Goal: Communication & Community: Participate in discussion

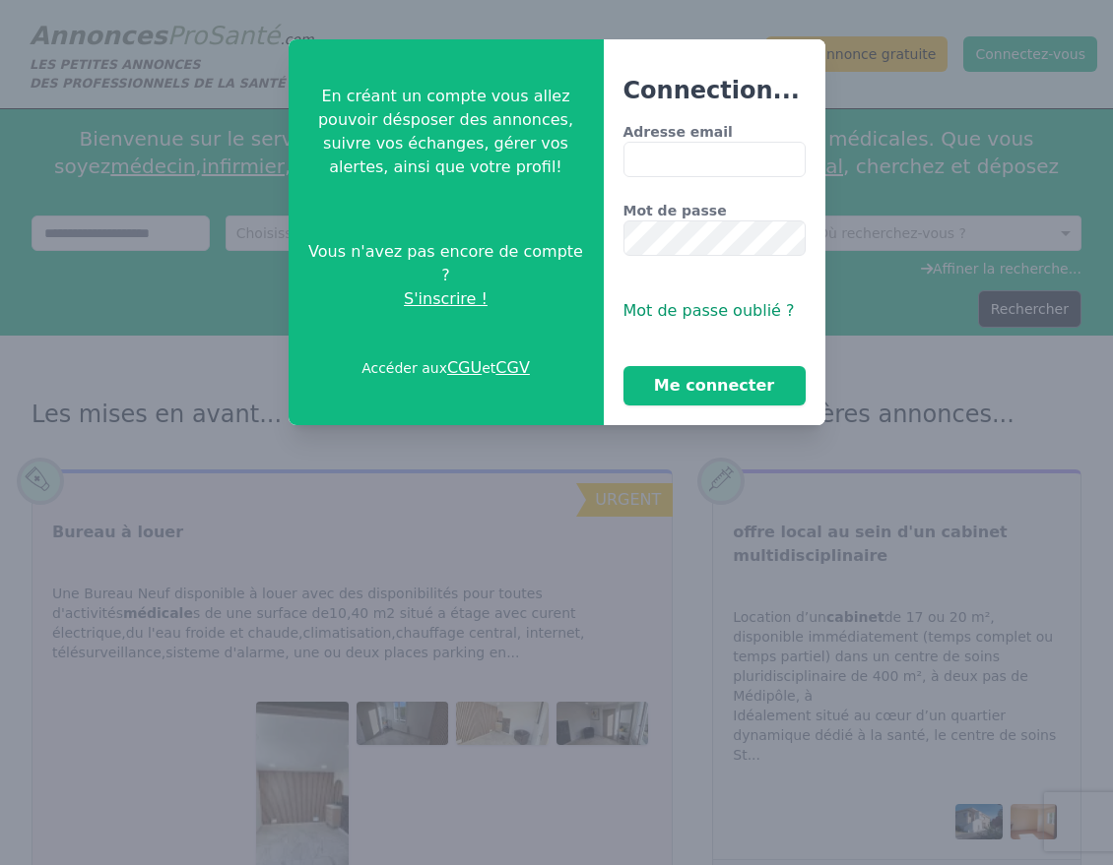
type input "**********"
click at [694, 386] on button "Me connecter" at bounding box center [714, 385] width 182 height 39
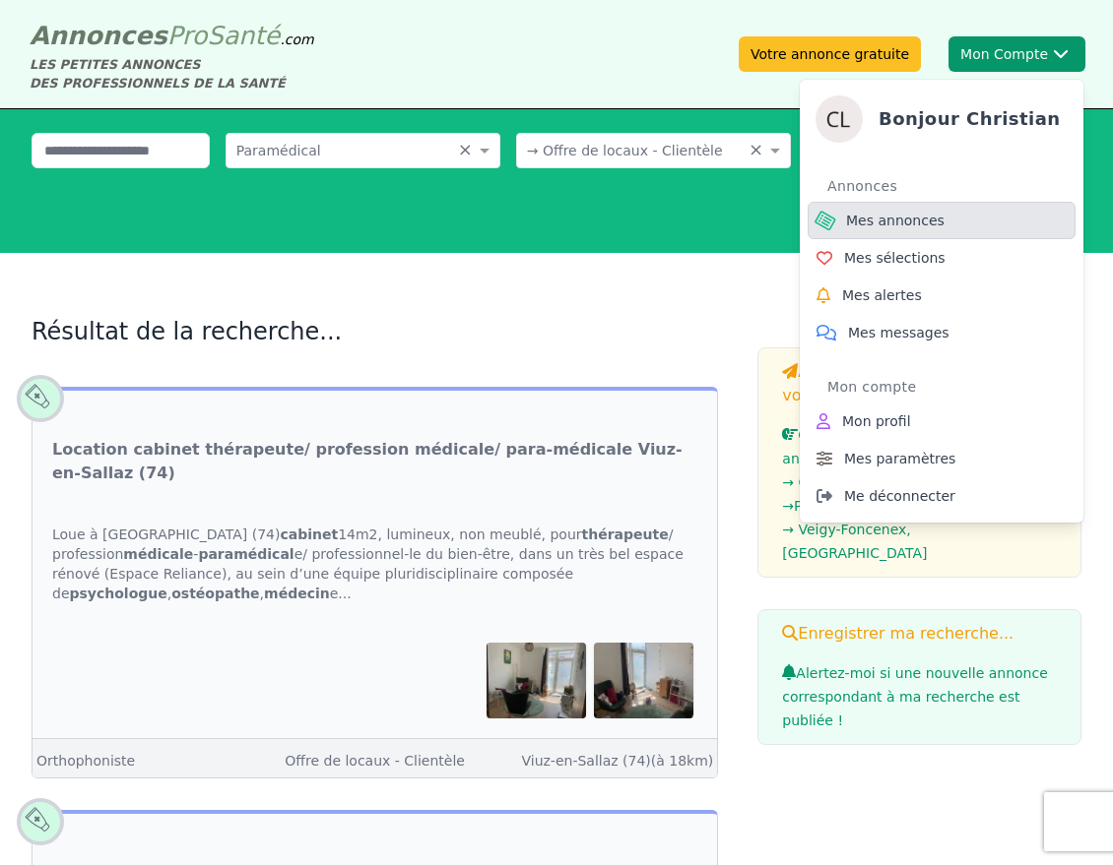
click at [908, 222] on span "Mes annonces" at bounding box center [895, 221] width 98 height 20
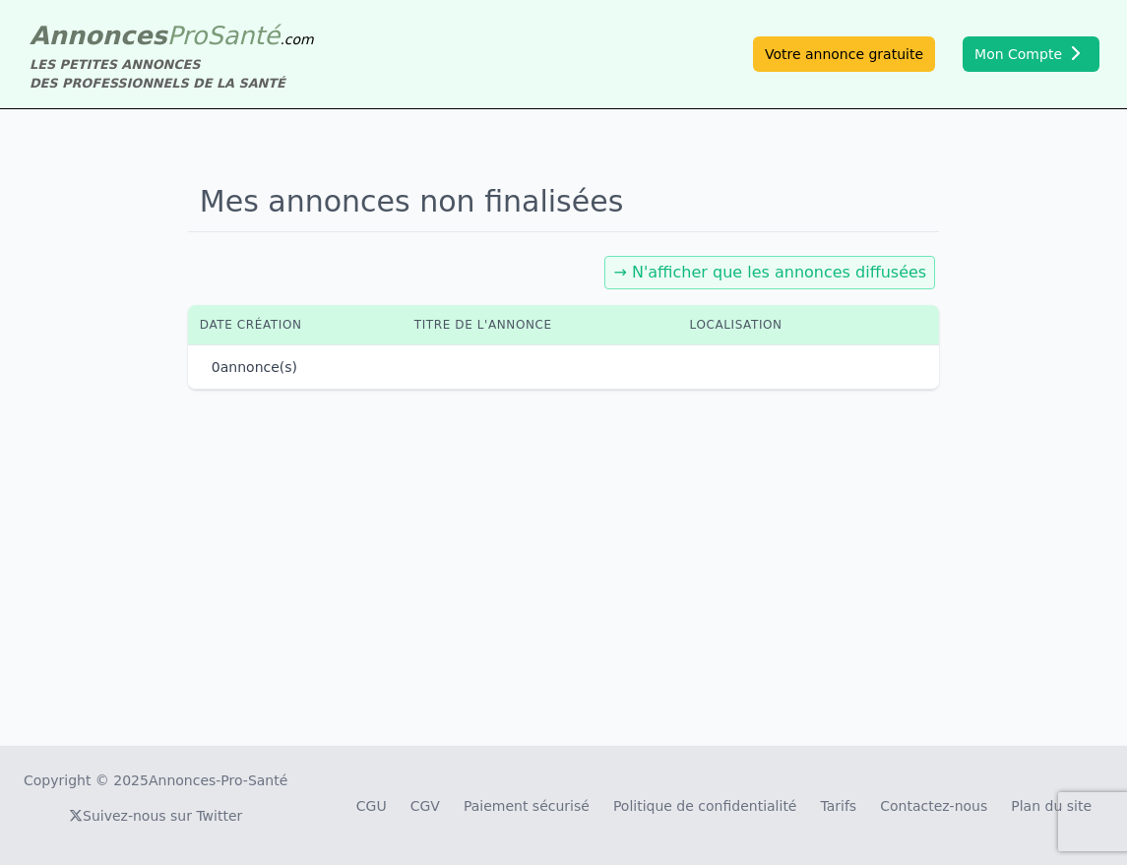
click at [774, 277] on link "→ N'afficher que les annonces diffusées" at bounding box center [769, 272] width 313 height 19
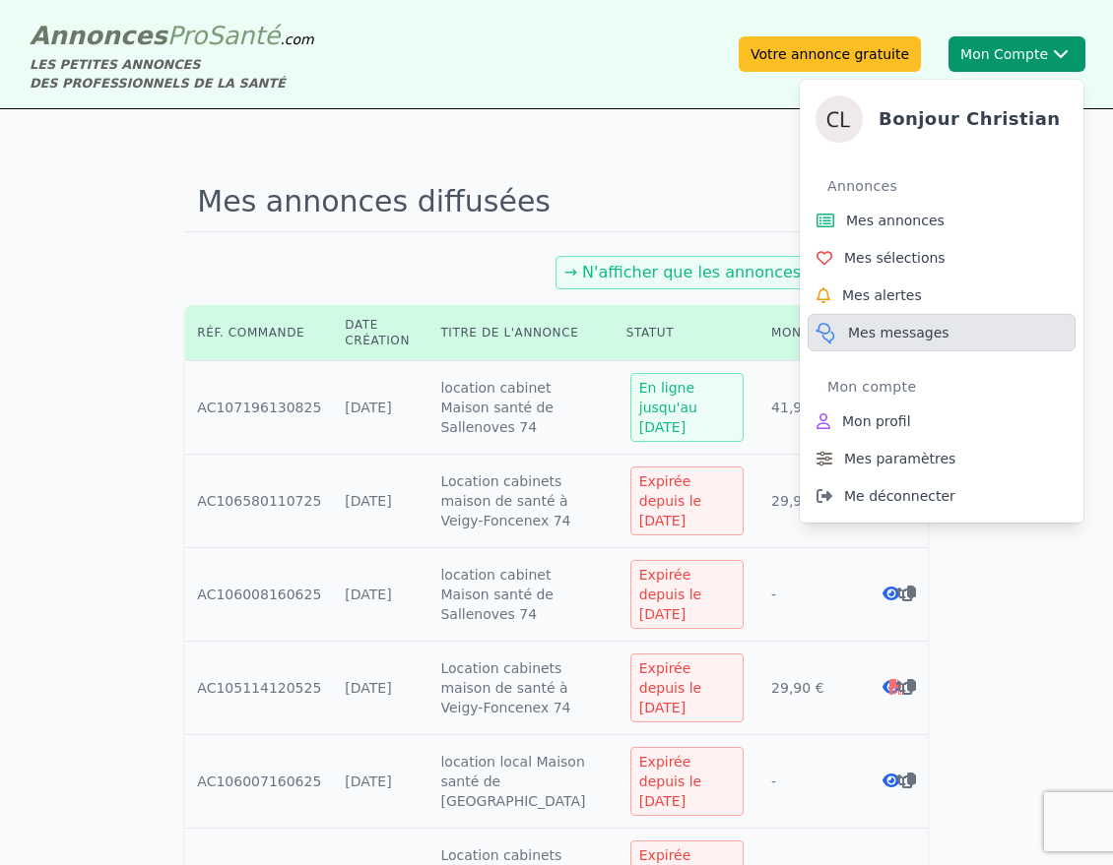
click at [836, 335] on icon at bounding box center [825, 333] width 25 height 24
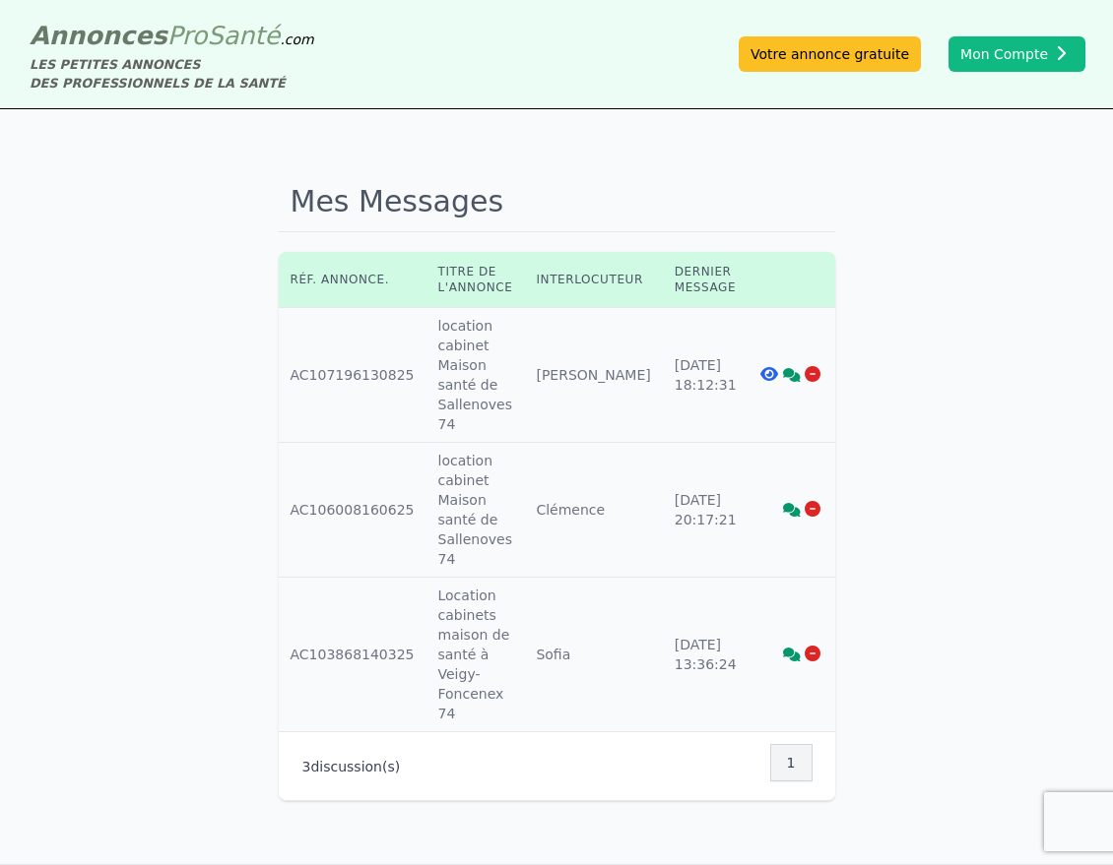
click at [760, 374] on icon at bounding box center [769, 374] width 18 height 16
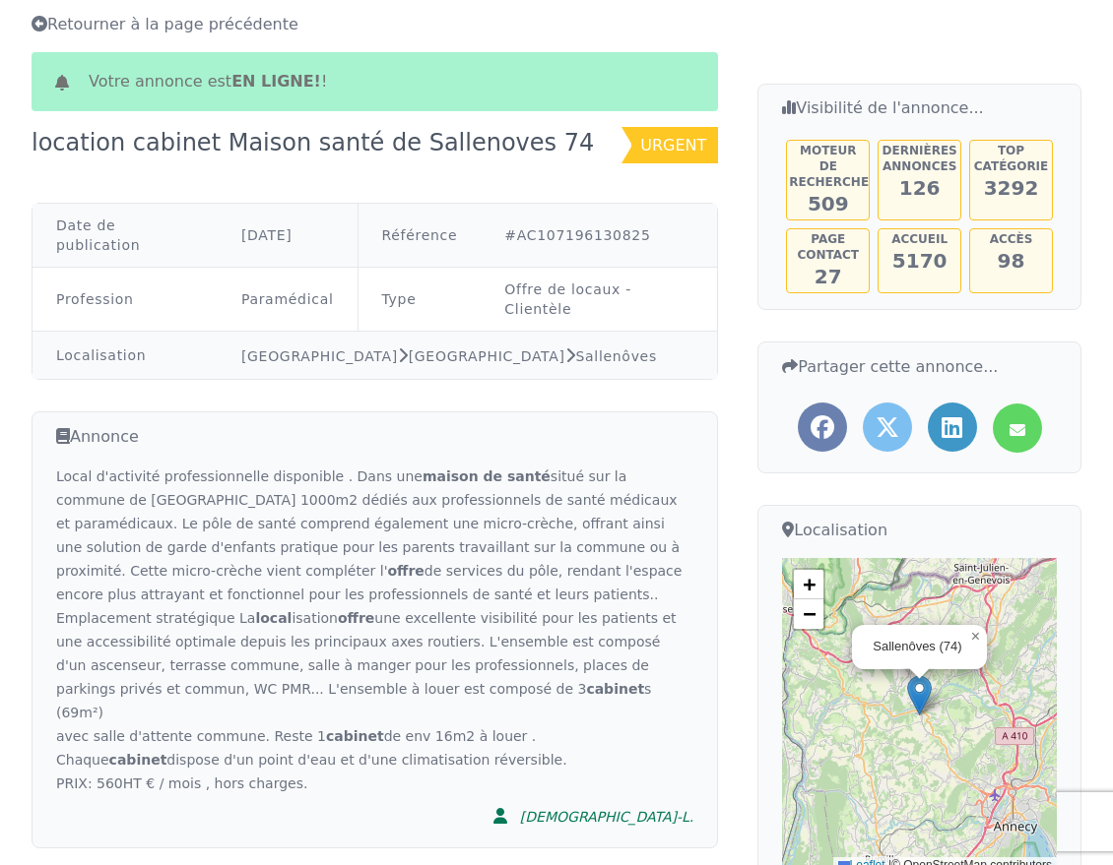
scroll to position [86, 0]
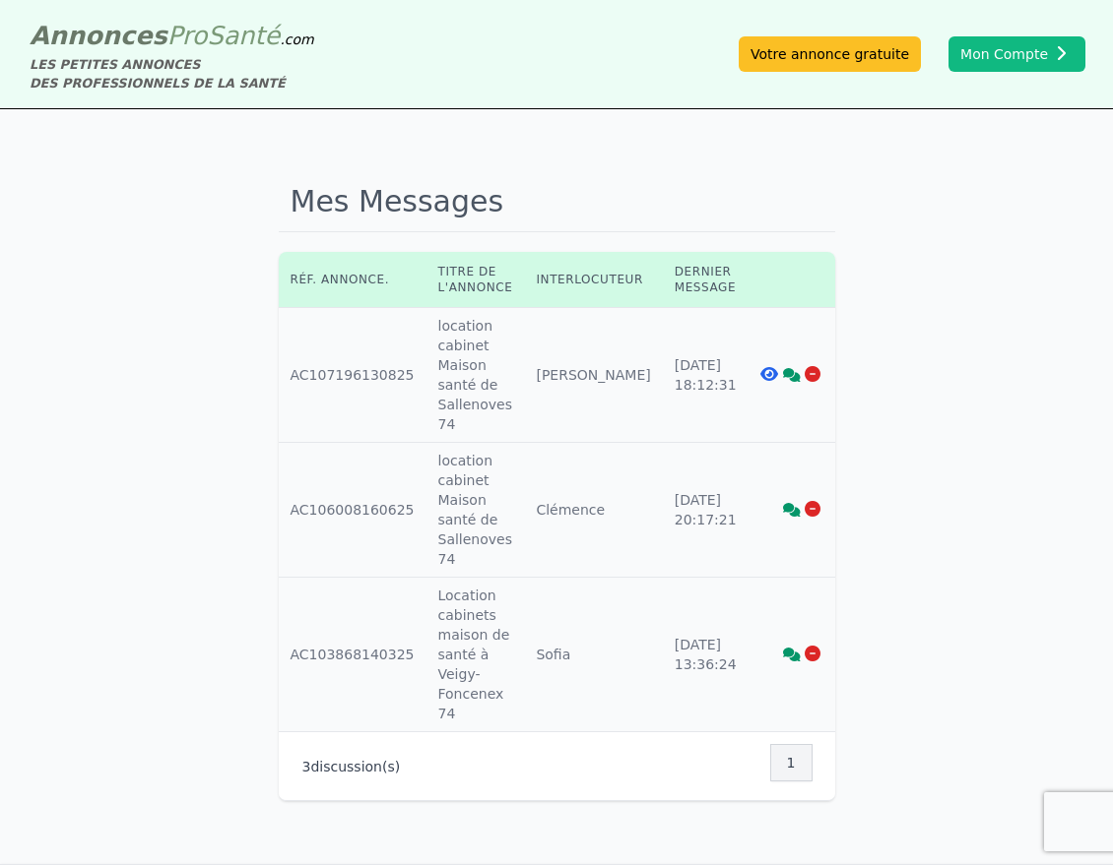
click at [784, 374] on icon at bounding box center [792, 375] width 18 height 14
